Goal: Task Accomplishment & Management: Manage account settings

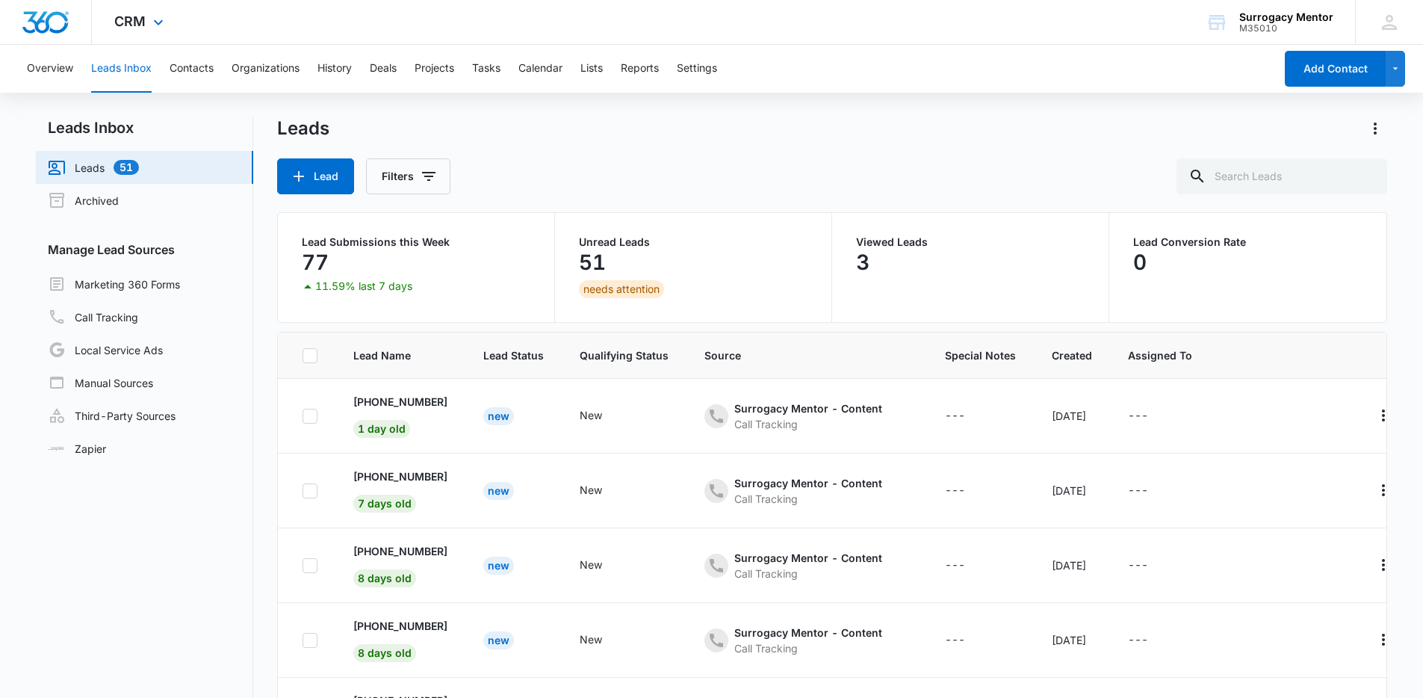
scroll to position [3373, 0]
click at [143, 34] on div "CRM Apps Reputation Websites Forms CRM Email Social Shop Payments POS Content A…" at bounding box center [141, 22] width 98 height 44
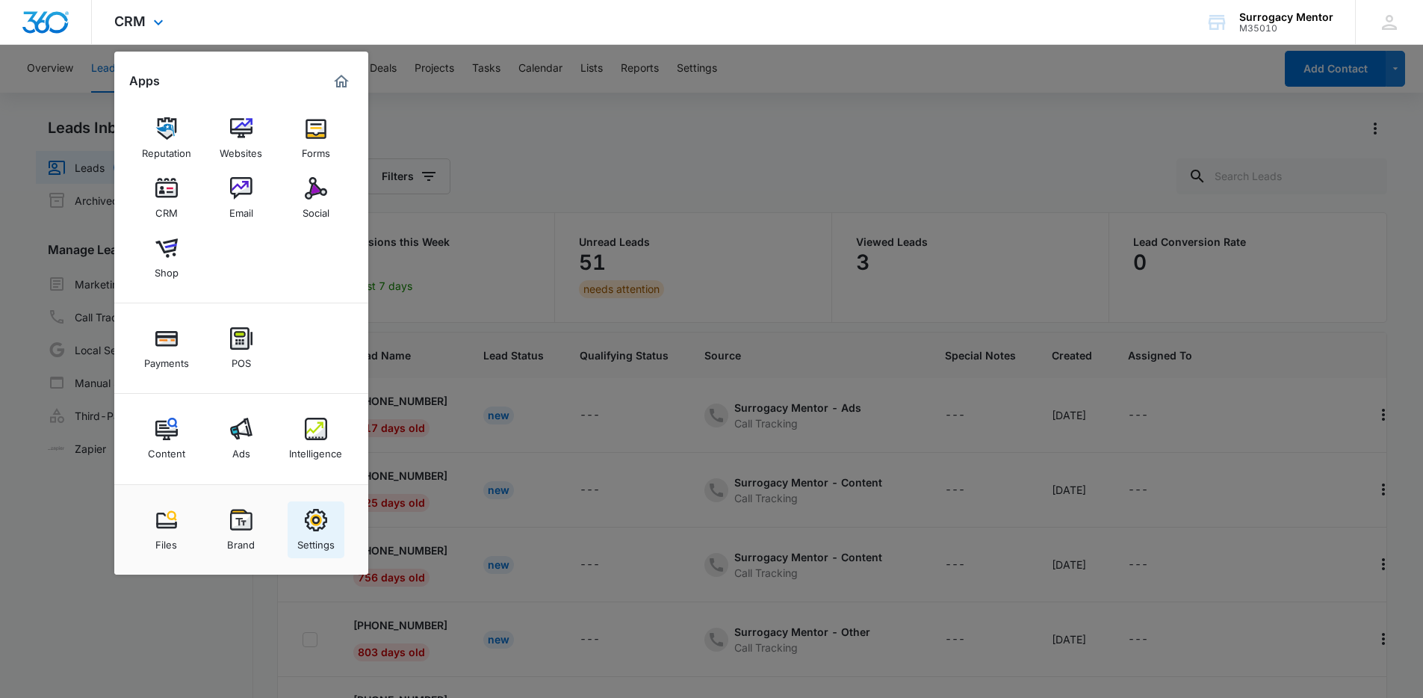
click at [320, 530] on img at bounding box center [316, 520] width 22 height 22
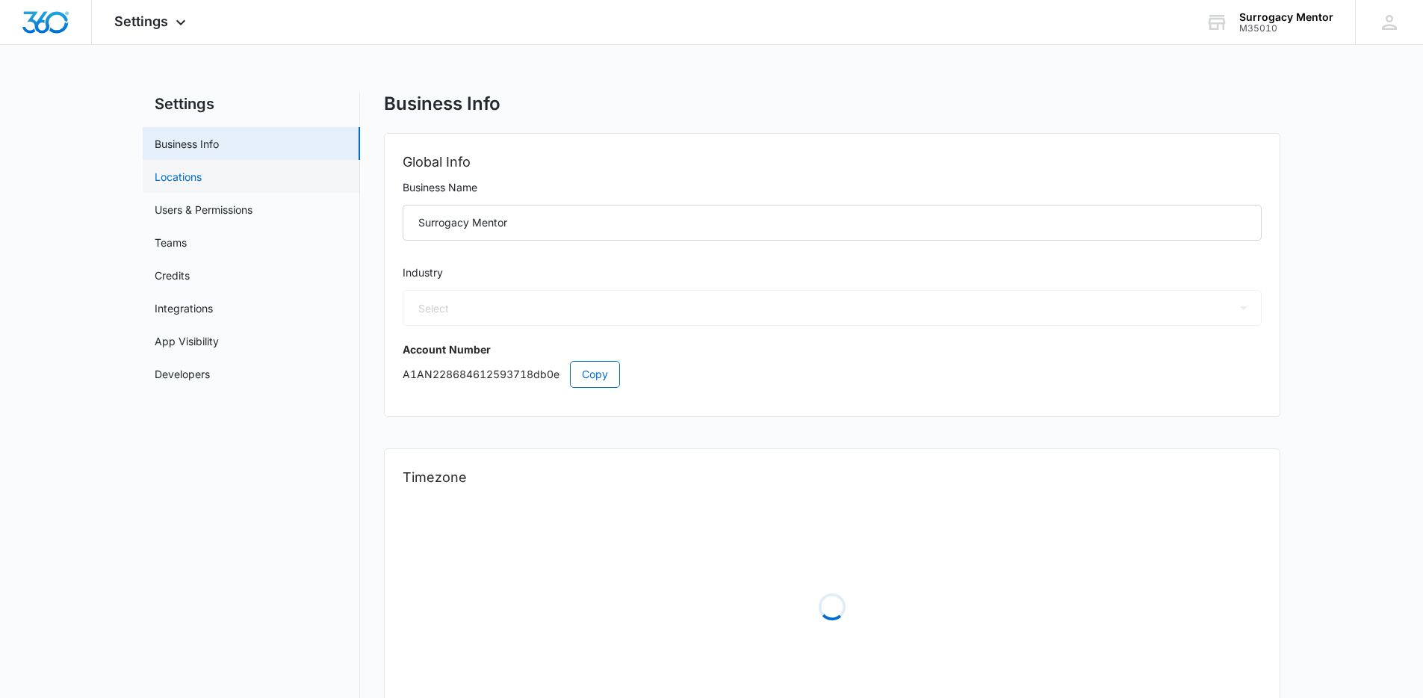
select select "52"
select select "US"
select select "America/[GEOGRAPHIC_DATA]"
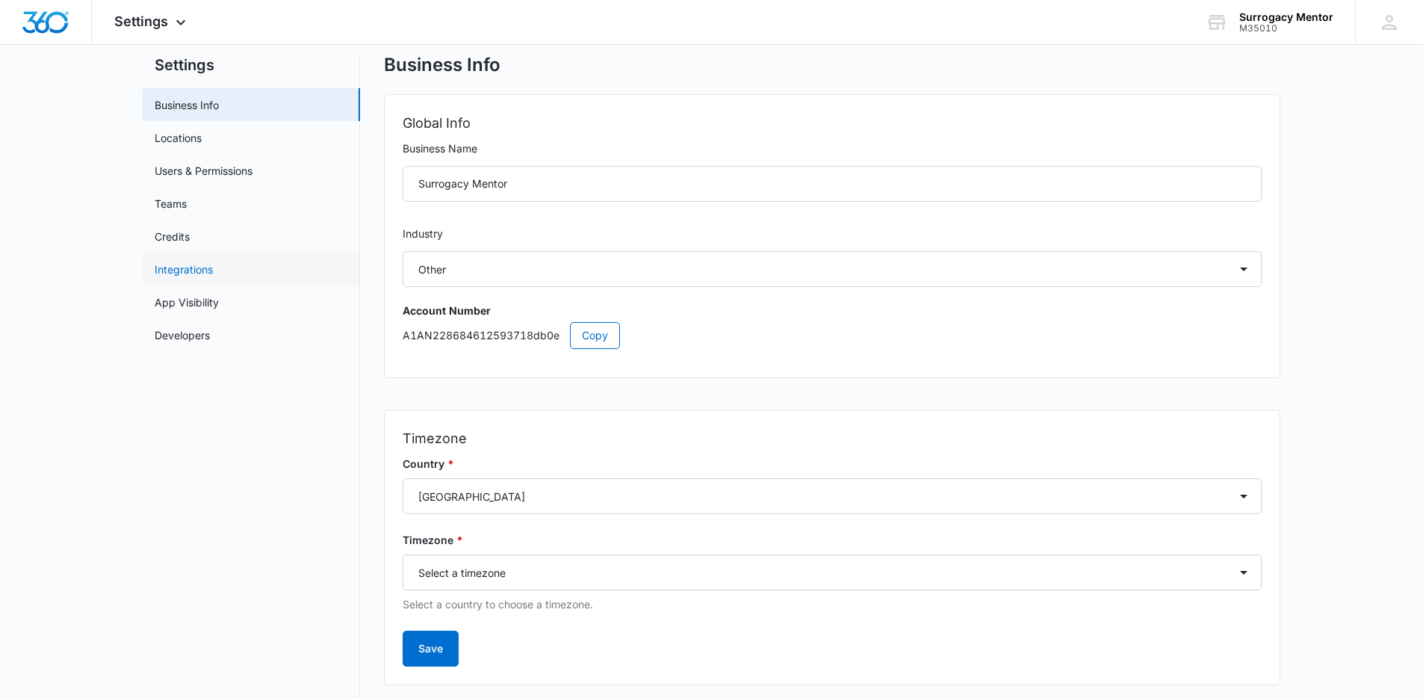
scroll to position [75, 0]
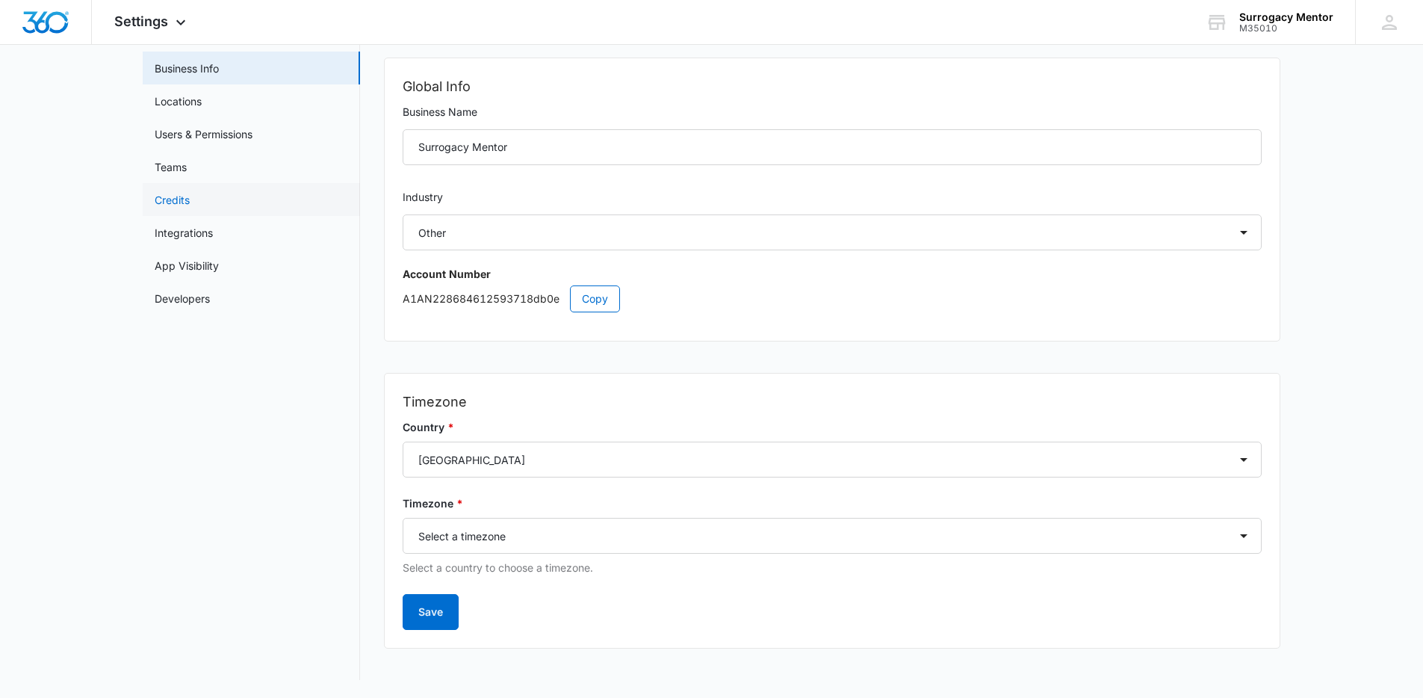
click at [190, 208] on link "Credits" at bounding box center [172, 200] width 35 height 16
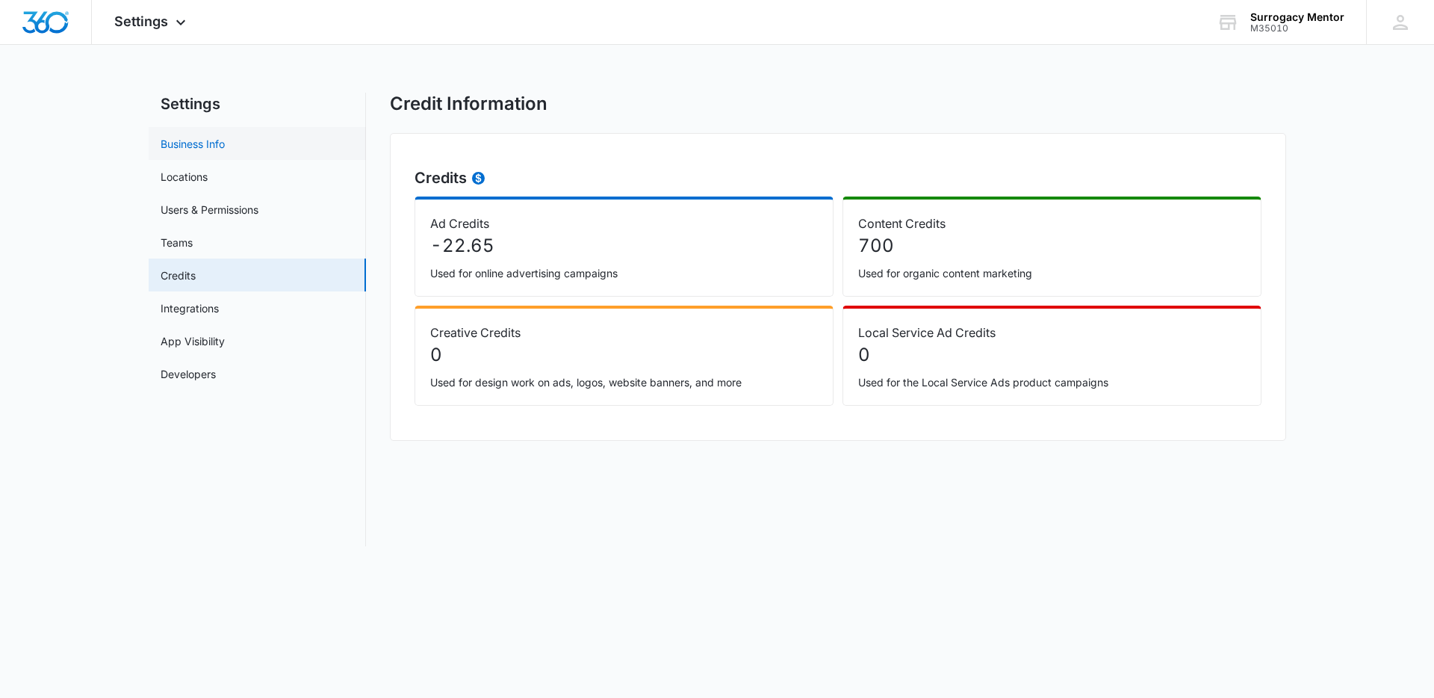
click at [225, 136] on link "Business Info" at bounding box center [193, 144] width 64 height 16
select select "52"
select select "US"
select select "America/[GEOGRAPHIC_DATA]"
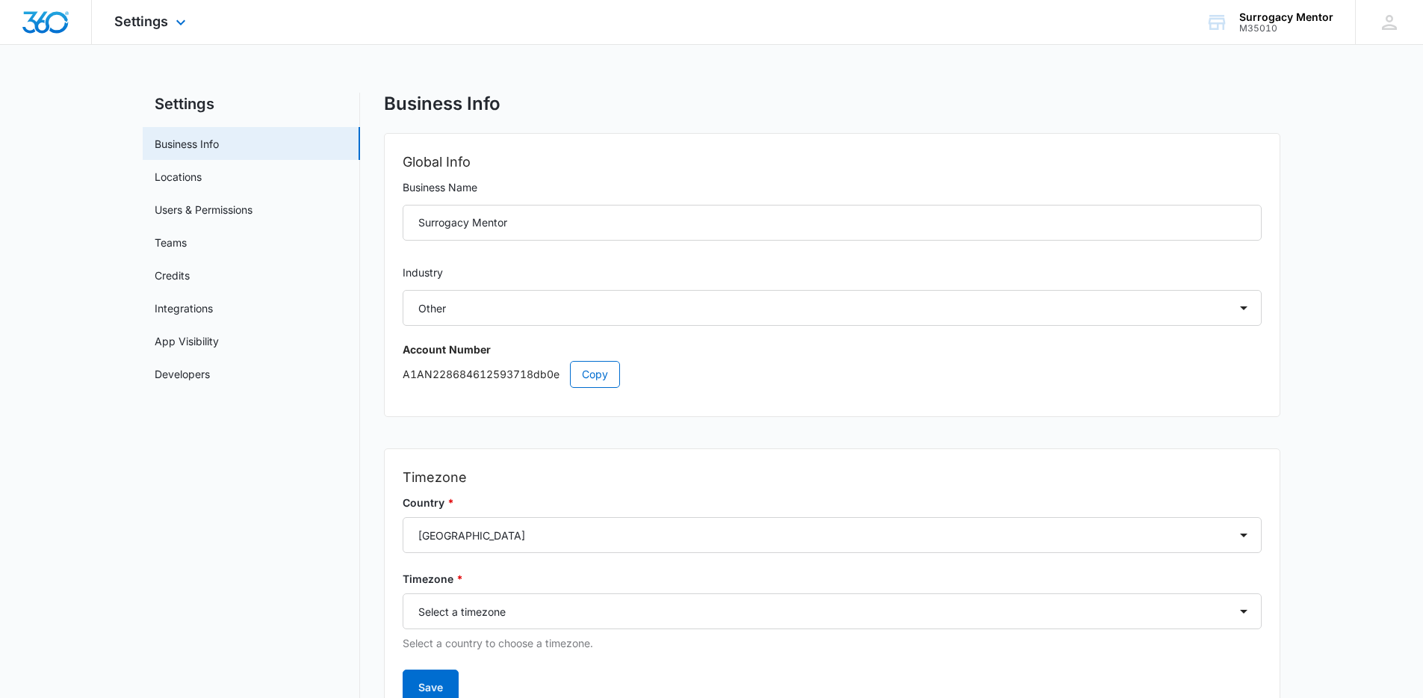
click at [172, 13] on div "Settings Apps Reputation Websites Forms CRM Email Social Shop Payments POS Cont…" at bounding box center [152, 22] width 120 height 44
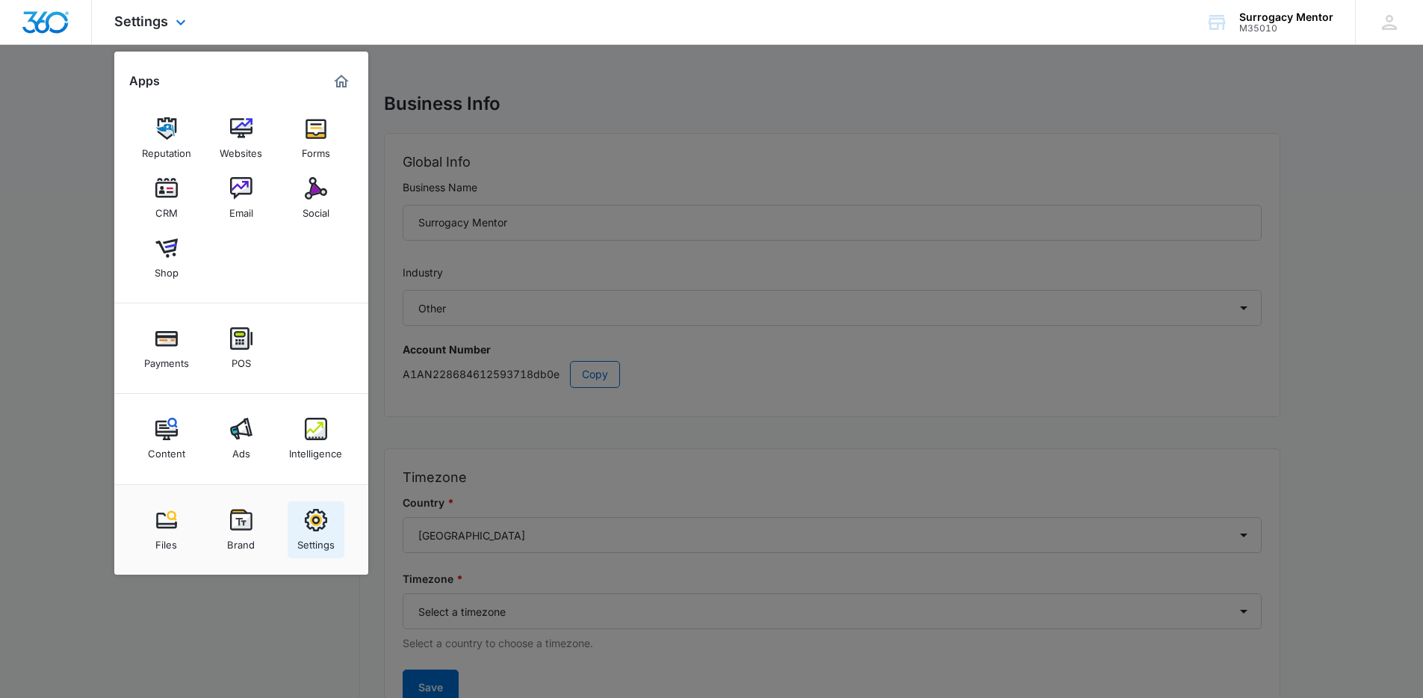
click at [328, 525] on link "Settings" at bounding box center [316, 529] width 57 height 57
select select "52"
select select "US"
select select "America/[GEOGRAPHIC_DATA]"
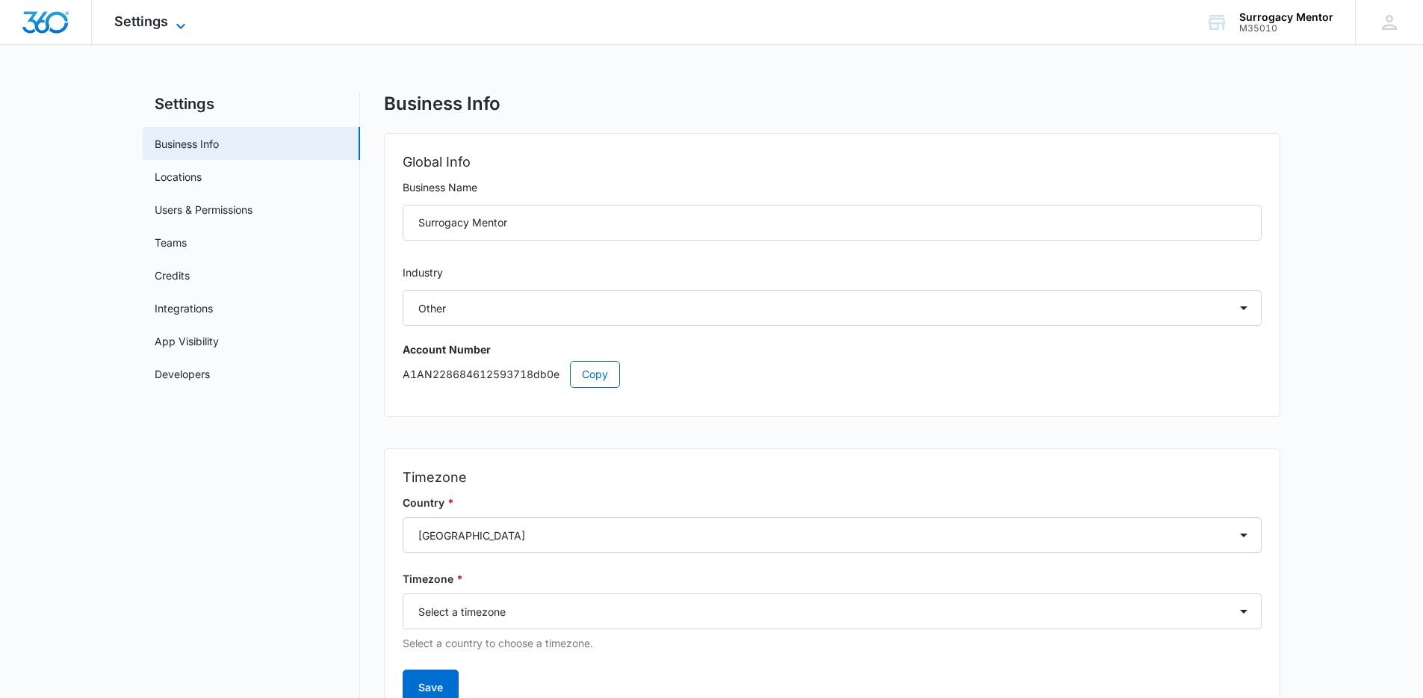
click at [144, 15] on span "Settings" at bounding box center [141, 21] width 54 height 16
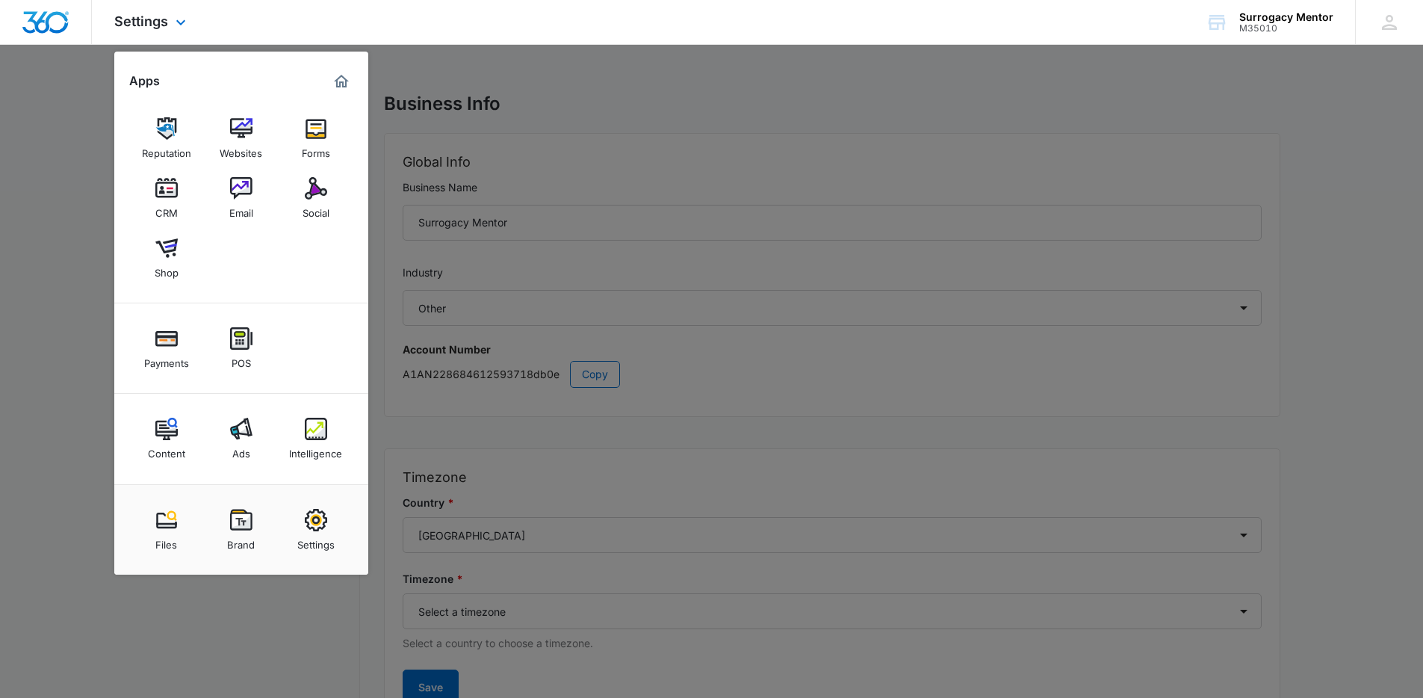
click at [33, 22] on img "Dashboard" at bounding box center [46, 22] width 48 height 22
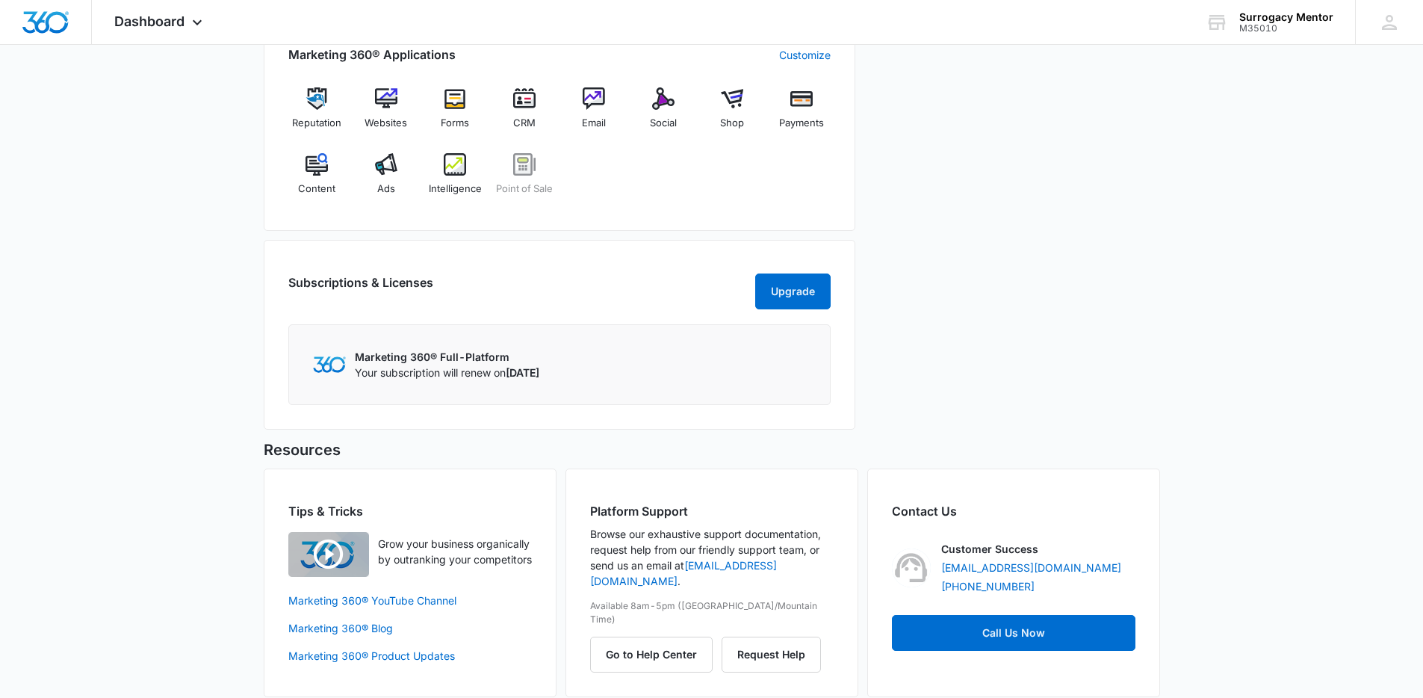
scroll to position [645, 0]
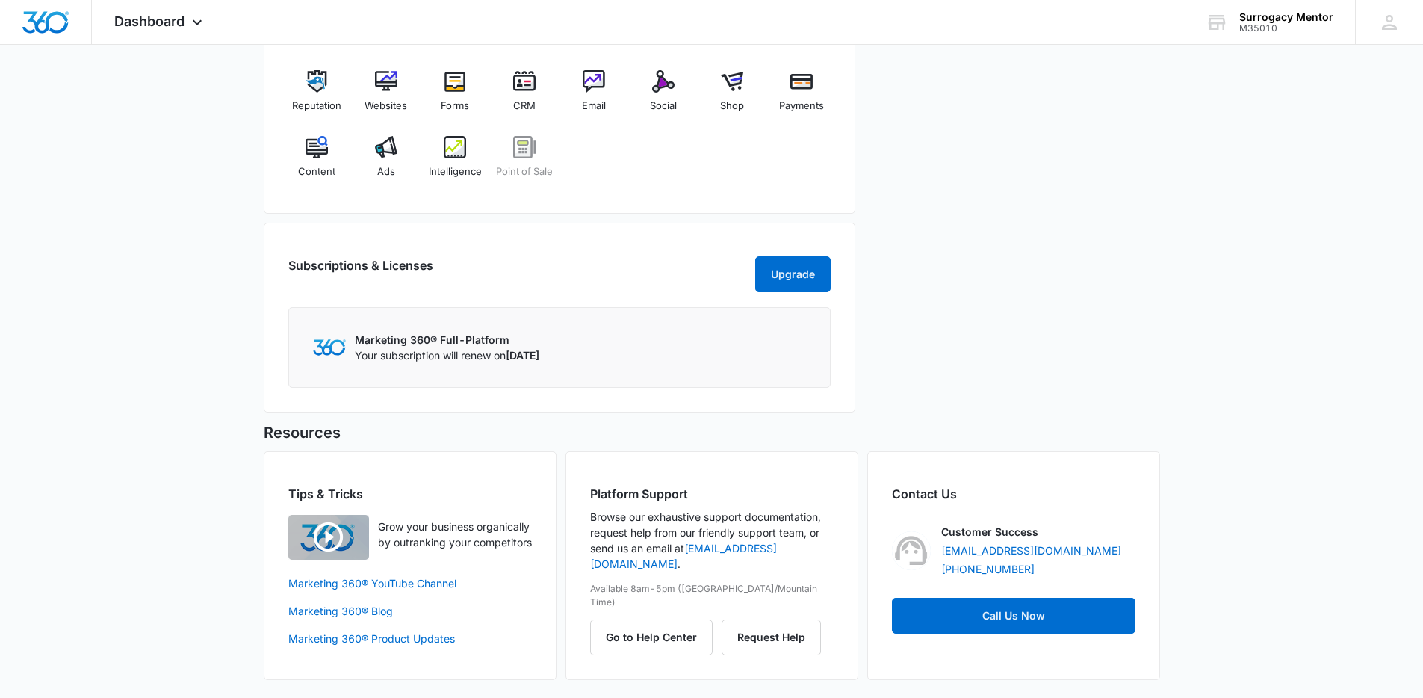
click at [643, 336] on div "Marketing 360® Full-Platform Your subscription will renew on [DATE]" at bounding box center [559, 347] width 493 height 31
click at [810, 277] on button "Upgrade" at bounding box center [792, 274] width 75 height 36
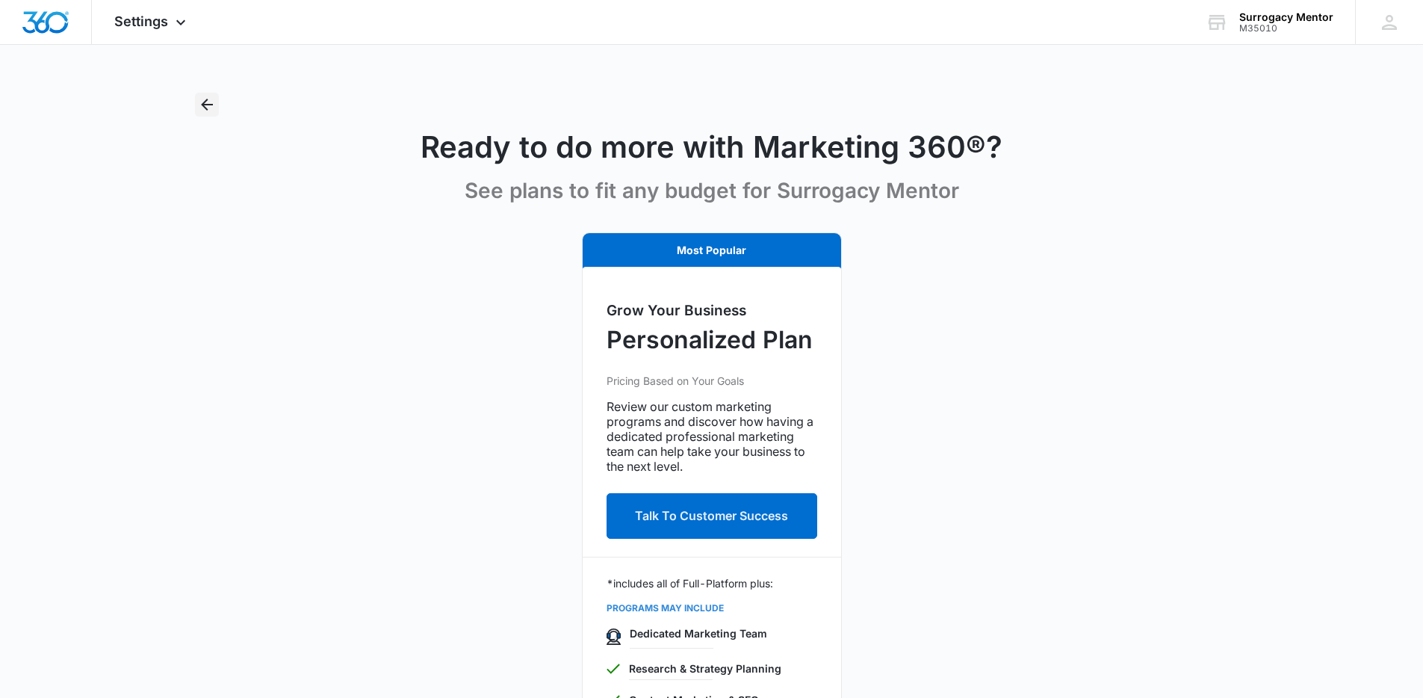
click at [215, 109] on icon "Back" at bounding box center [207, 105] width 18 height 18
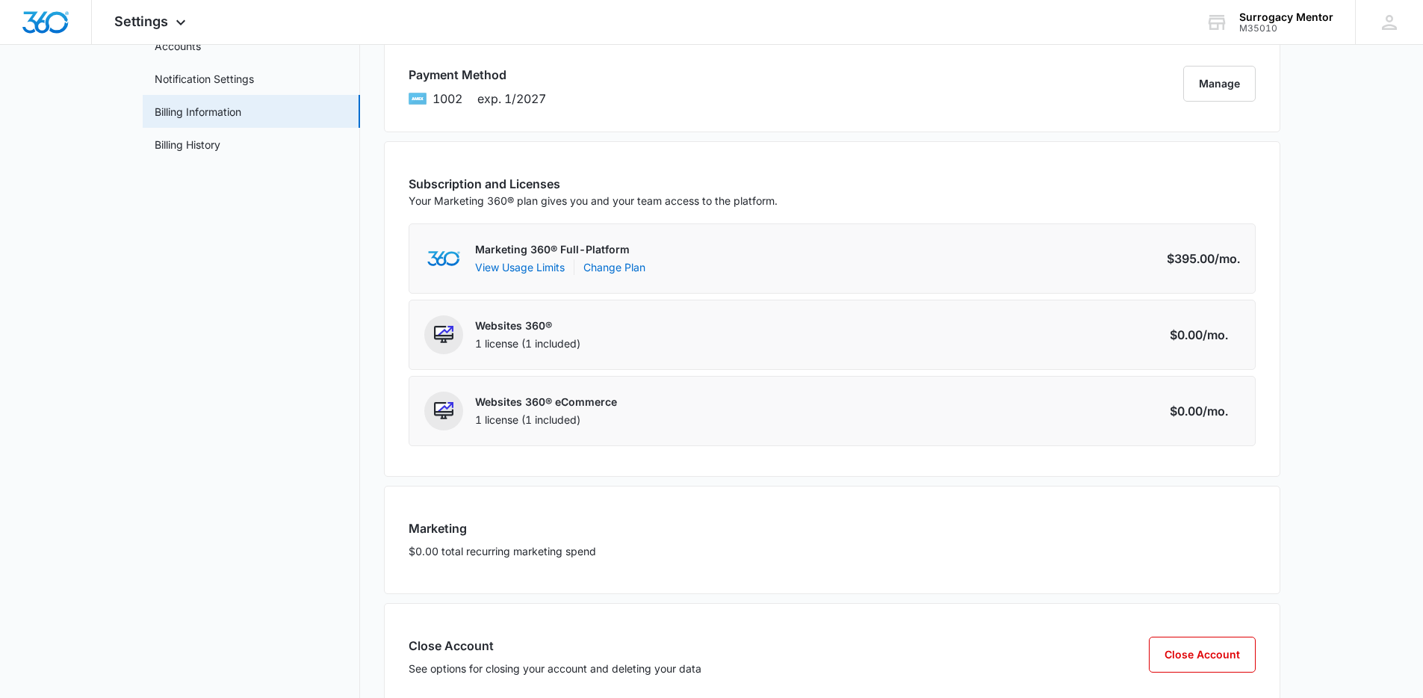
scroll to position [43, 0]
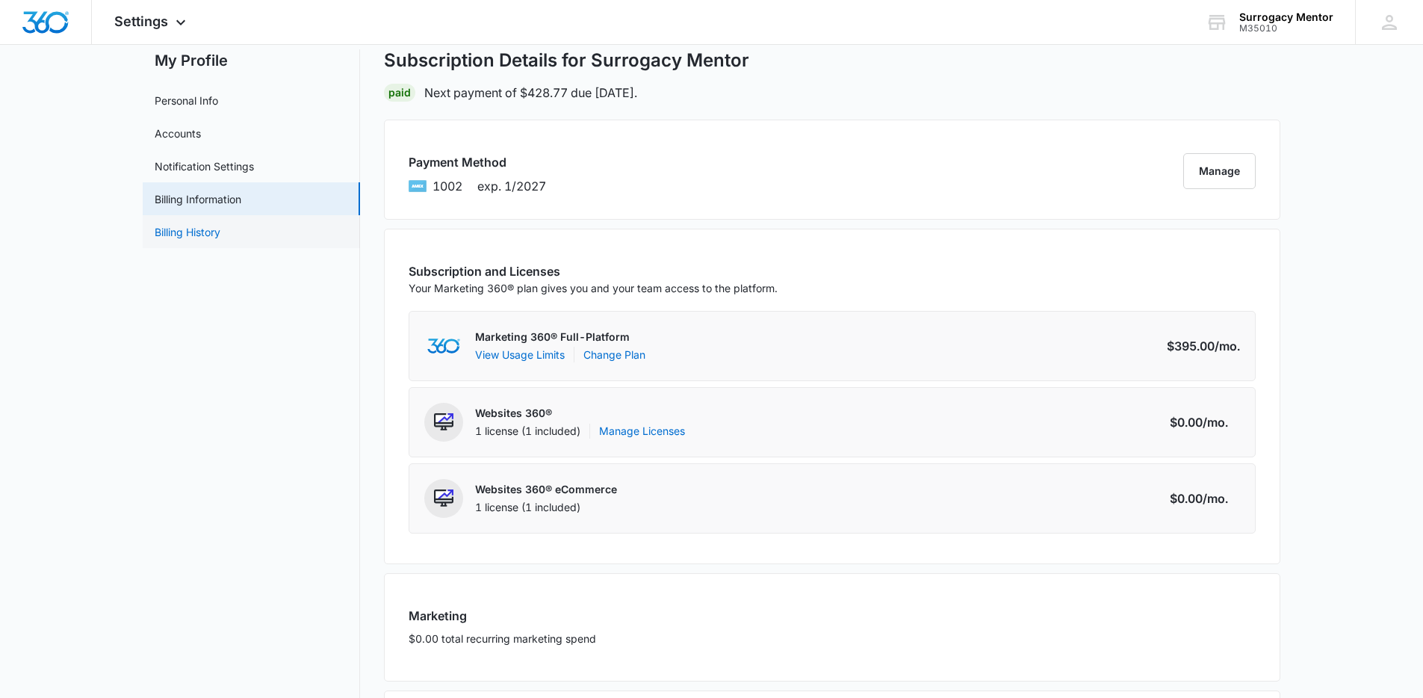
click at [215, 224] on link "Billing History" at bounding box center [188, 232] width 66 height 16
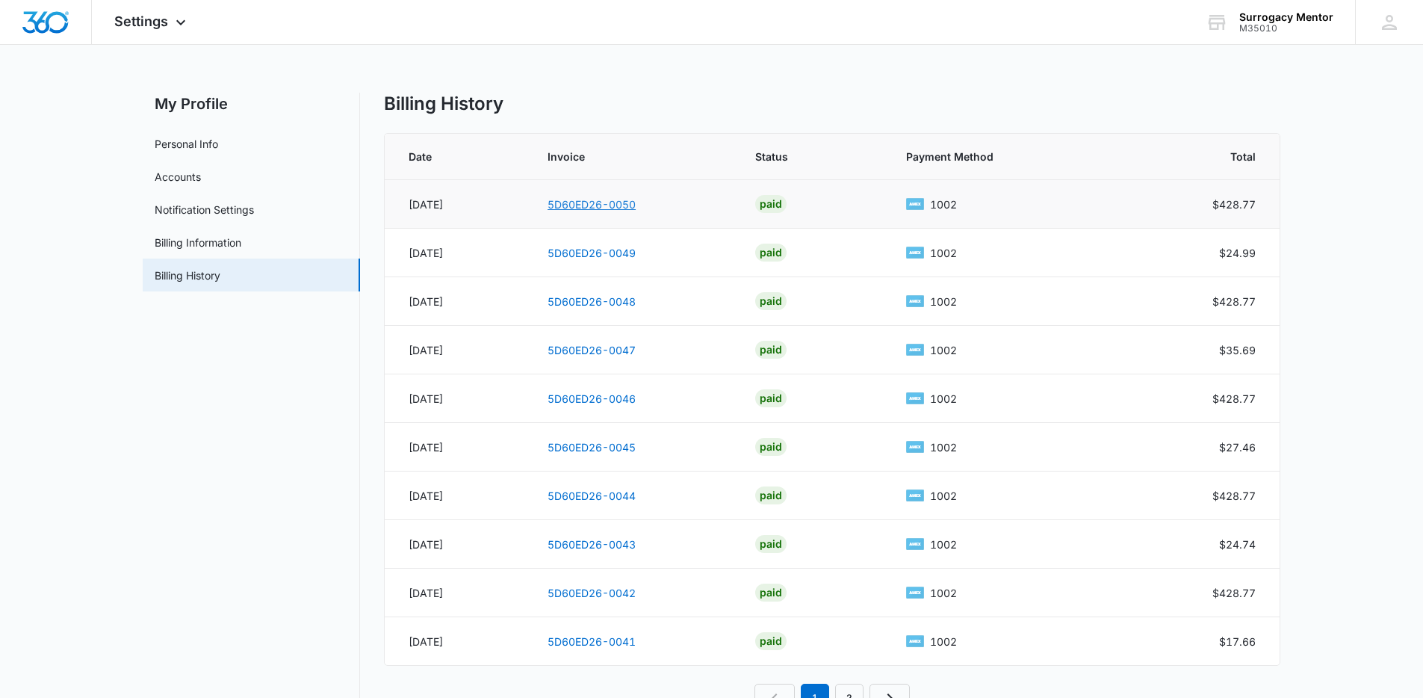
click at [608, 204] on link "5D60ED26-0050" at bounding box center [591, 204] width 88 height 13
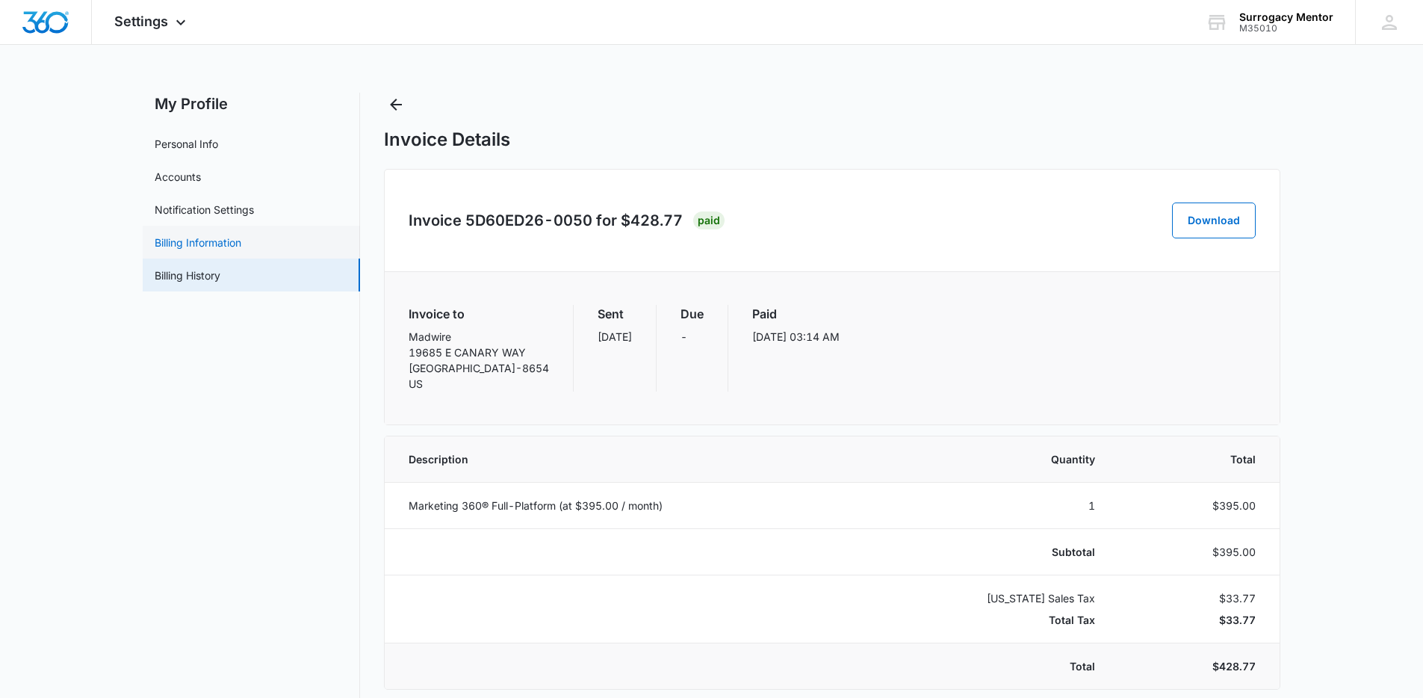
click at [241, 246] on link "Billing Information" at bounding box center [198, 243] width 87 height 16
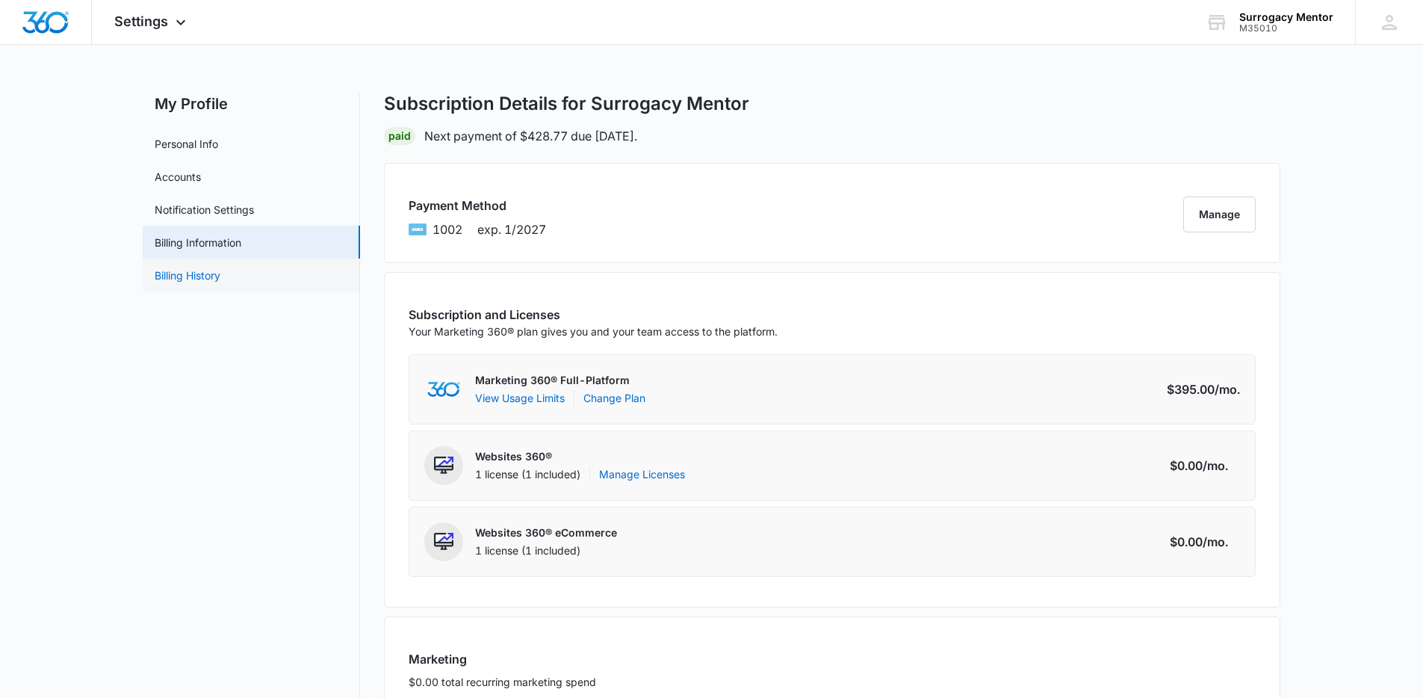
click at [188, 267] on link "Billing History" at bounding box center [188, 275] width 66 height 16
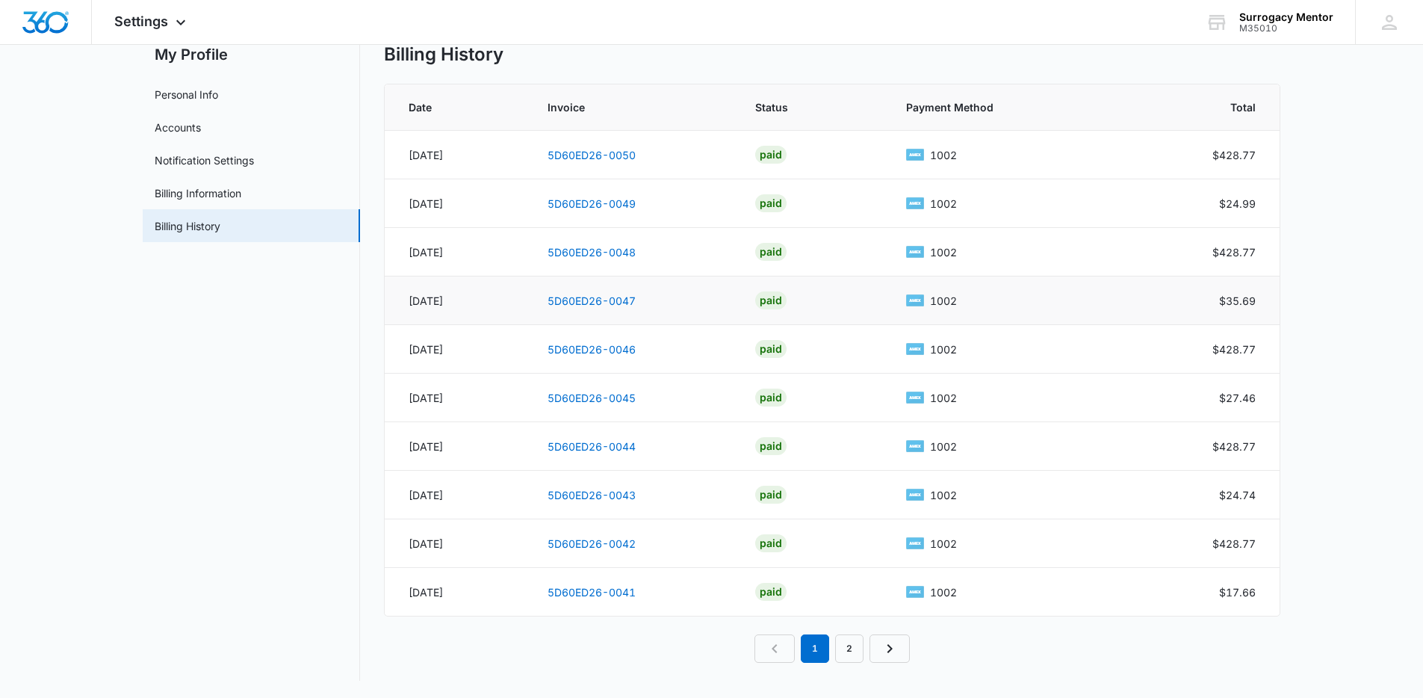
scroll to position [50, 0]
click at [573, 488] on link "5D60ED26-0043" at bounding box center [591, 494] width 88 height 13
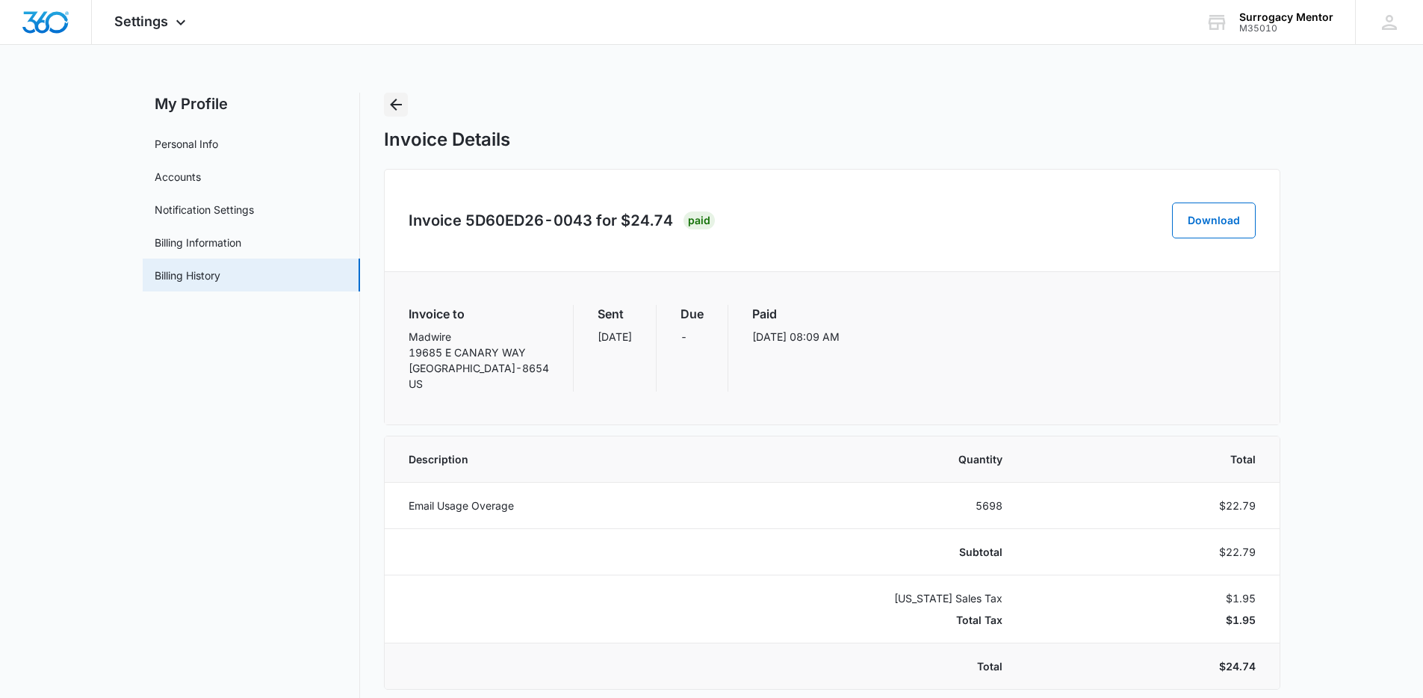
click at [392, 104] on icon "Back" at bounding box center [396, 105] width 12 height 12
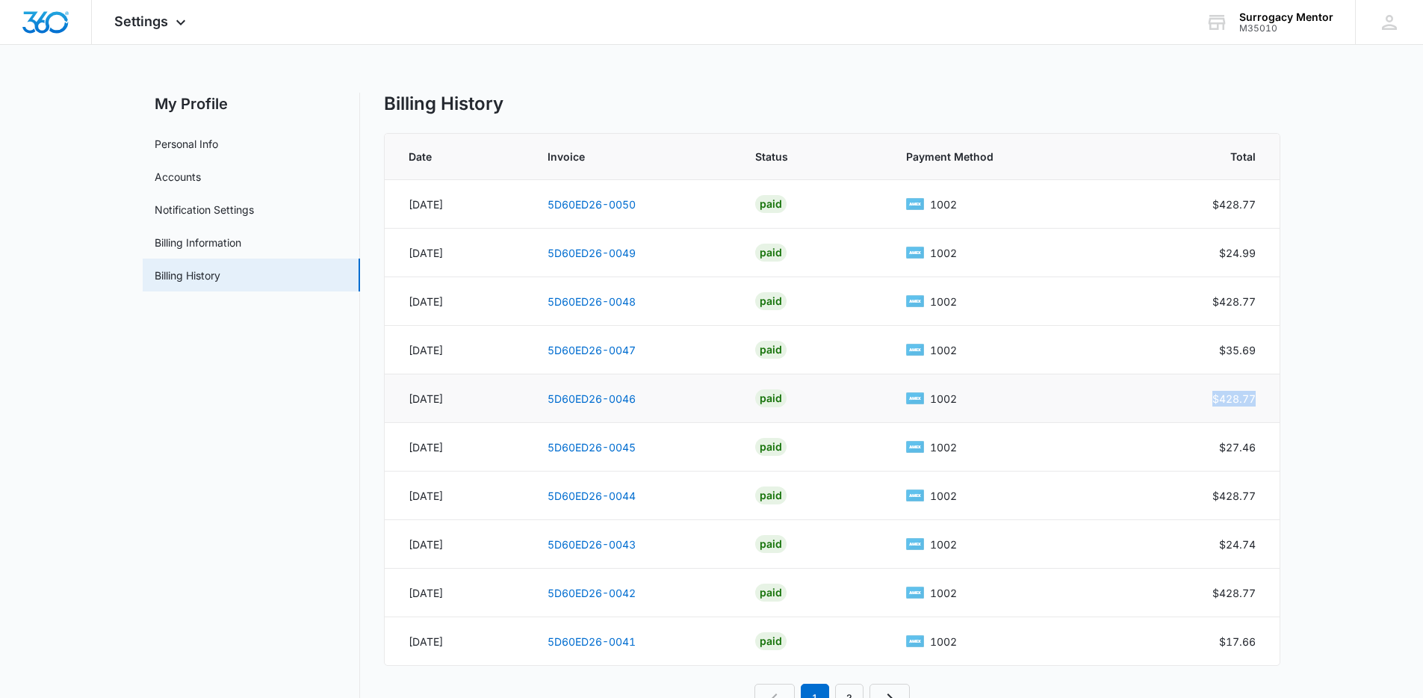
drag, startPoint x: 1211, startPoint y: 397, endPoint x: 1273, endPoint y: 399, distance: 62.8
click at [1273, 399] on td "$428.77" at bounding box center [1205, 398] width 149 height 49
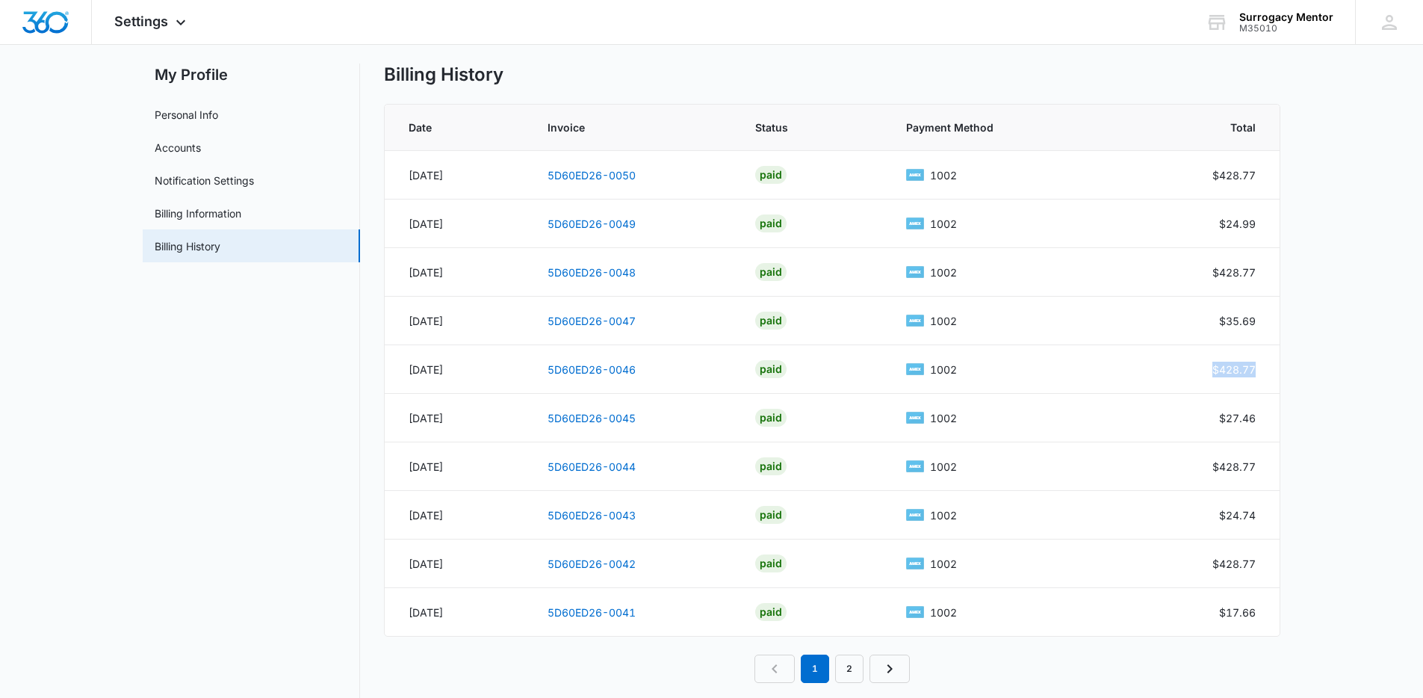
scroll to position [33, 0]
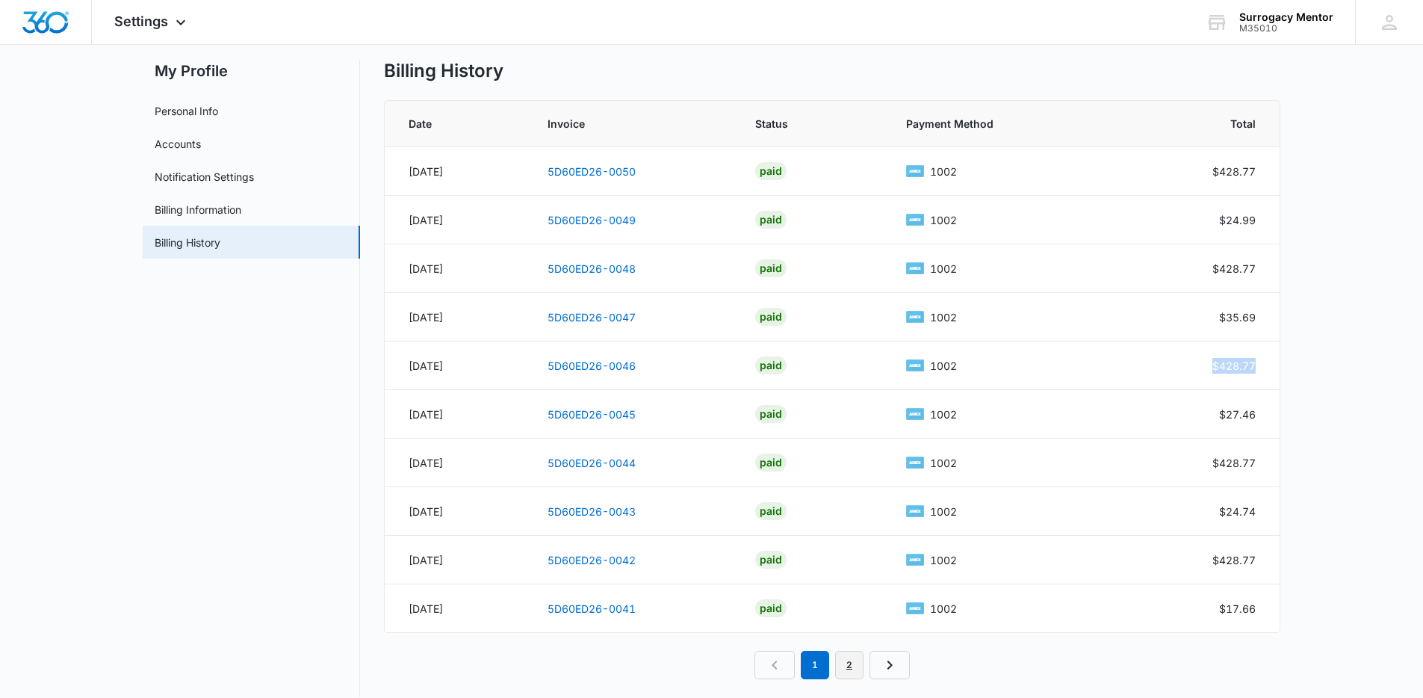
click at [858, 666] on link "2" at bounding box center [849, 664] width 28 height 28
